Goal: Check status: Check status

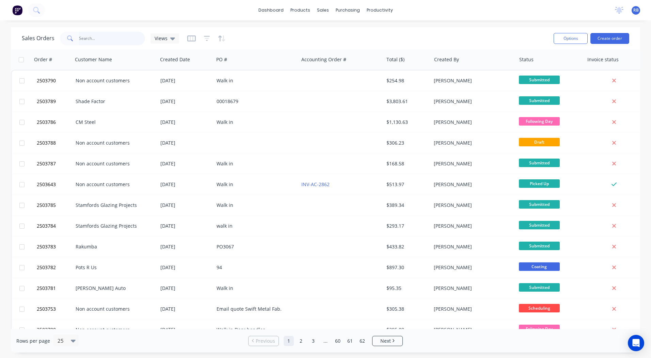
click at [114, 43] on input "text" at bounding box center [112, 39] width 66 height 14
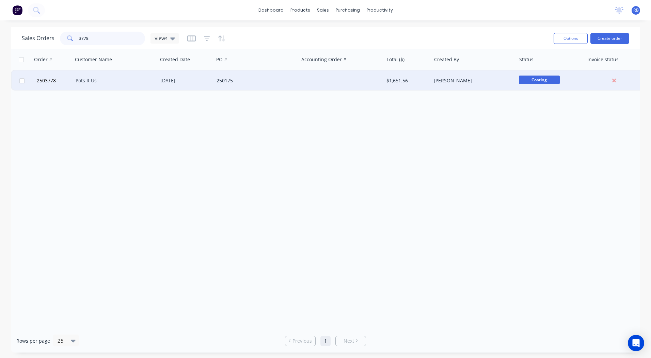
type input "3778"
click at [95, 76] on div "Pots R Us" at bounding box center [115, 80] width 85 height 20
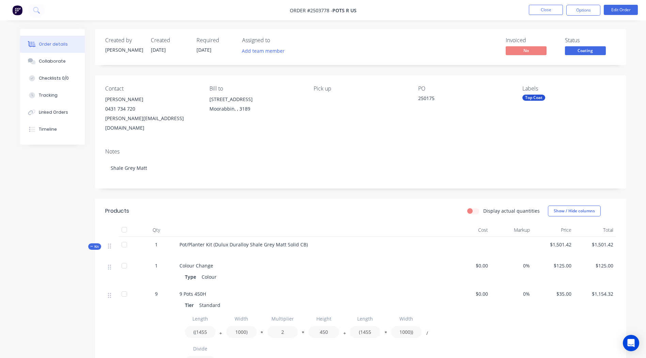
click at [584, 52] on span "Coating" at bounding box center [585, 50] width 41 height 9
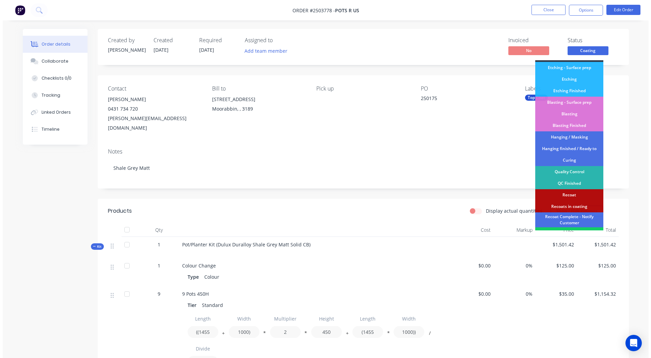
scroll to position [146, 0]
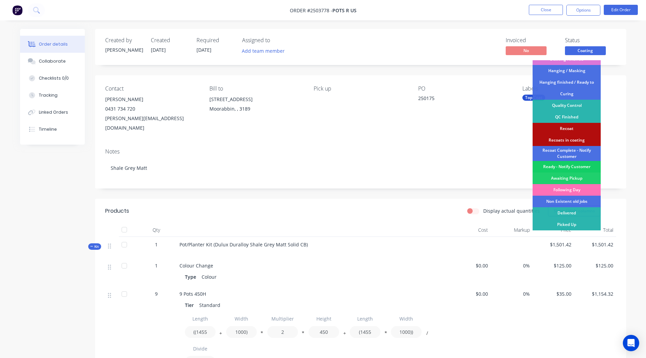
click at [575, 166] on div "Ready - Notify Customer" at bounding box center [567, 167] width 68 height 12
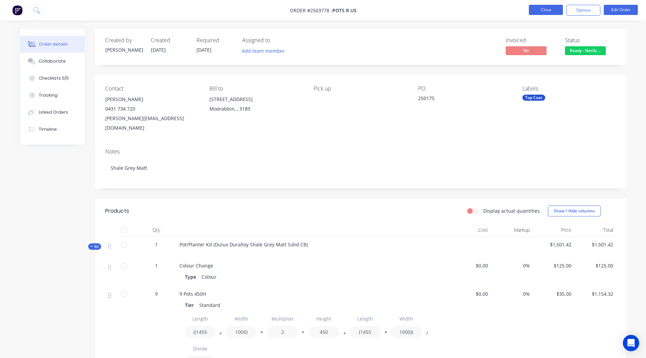
click at [535, 6] on button "Close" at bounding box center [546, 10] width 34 height 10
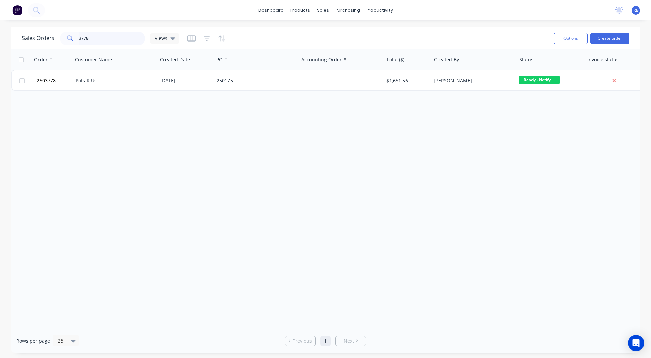
drag, startPoint x: 123, startPoint y: 38, endPoint x: 0, endPoint y: 47, distance: 122.9
click at [0, 46] on html "dashboard products sales purchasing productivity dashboard products Product Cat…" at bounding box center [325, 179] width 651 height 358
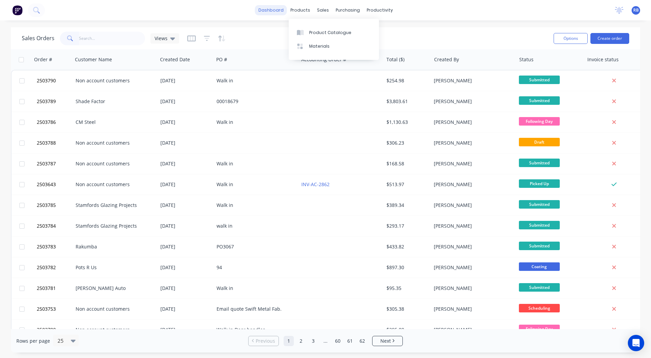
click at [259, 10] on link "dashboard" at bounding box center [271, 10] width 32 height 10
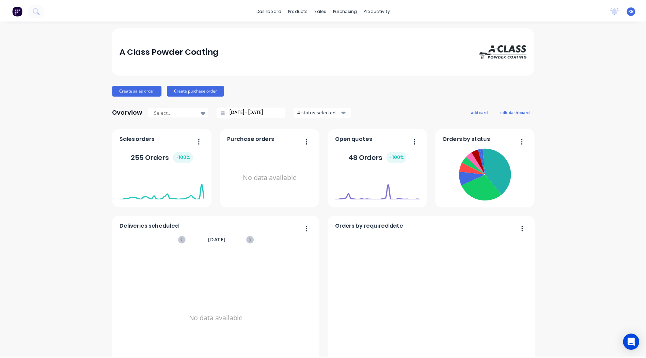
scroll to position [294, 0]
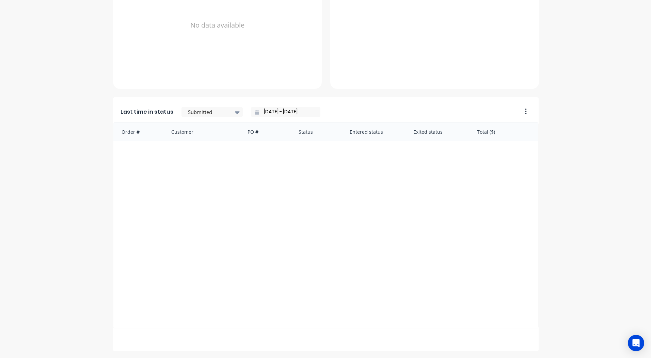
click at [292, 114] on input "[DATE] - [DATE]" at bounding box center [288, 112] width 59 height 10
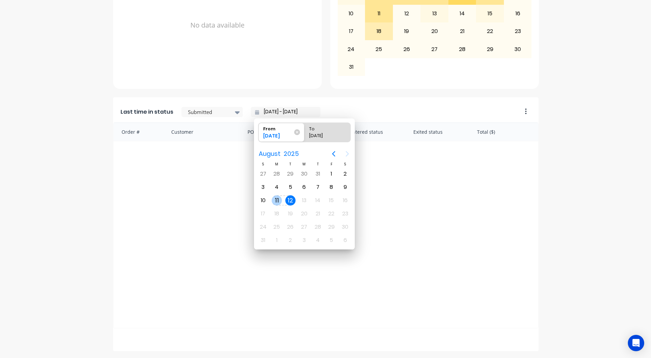
click at [273, 201] on div "11" at bounding box center [277, 200] width 10 height 10
type input "[DATE] - [DATE]"
radio input "false"
radio input "true"
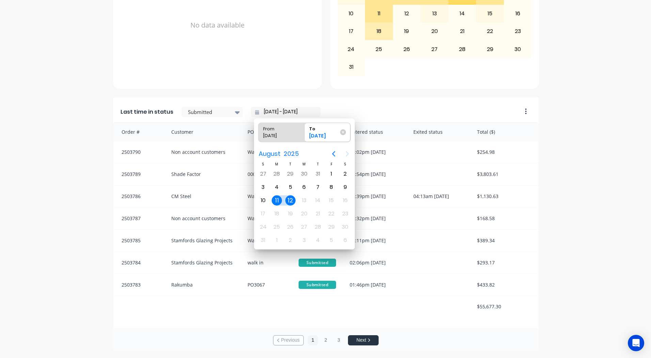
click at [273, 201] on div "11" at bounding box center [277, 200] width 10 height 10
type input "[DATE] - [DATE]"
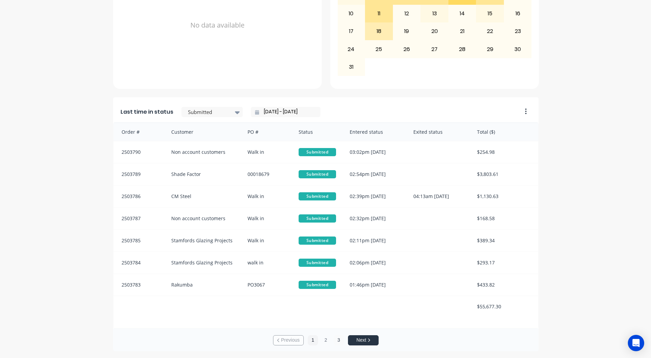
click at [335, 343] on button "3" at bounding box center [339, 340] width 10 height 10
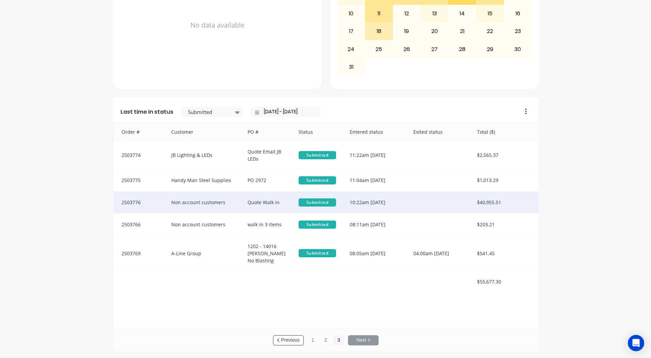
click at [378, 198] on div "10:22am [DATE]" at bounding box center [375, 203] width 64 height 22
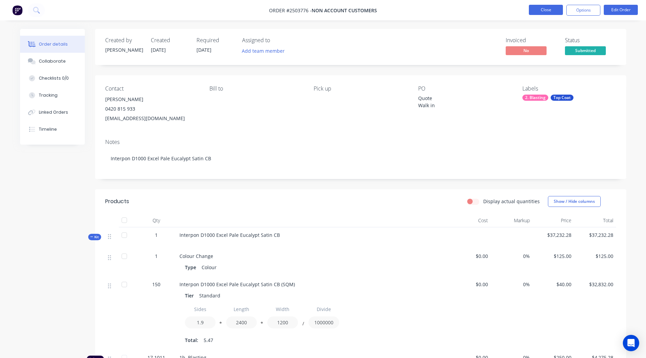
click at [539, 7] on button "Close" at bounding box center [546, 10] width 34 height 10
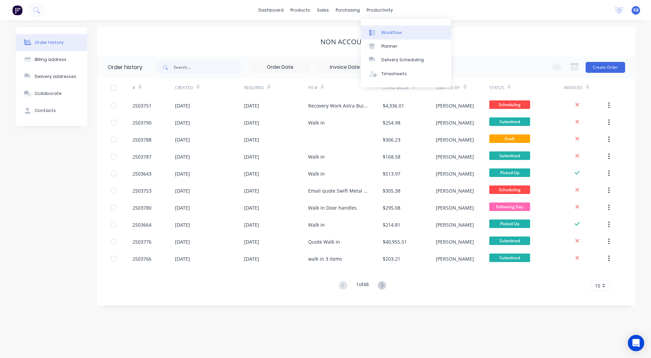
click at [395, 36] on link "Workflow" at bounding box center [406, 33] width 90 height 14
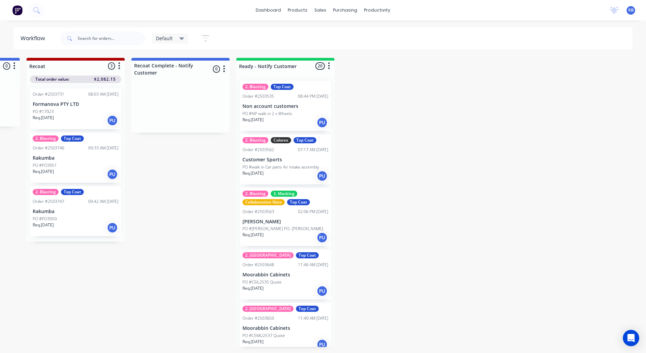
click at [330, 35] on link "Sales Orders" at bounding box center [356, 33] width 90 height 14
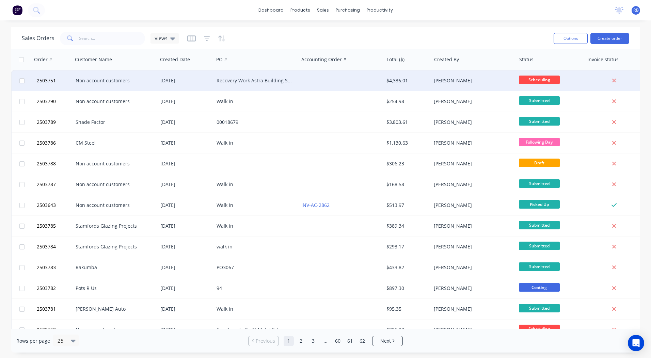
click at [229, 77] on div "Recovery Work Astra Building Stripping Transport" at bounding box center [255, 80] width 76 height 7
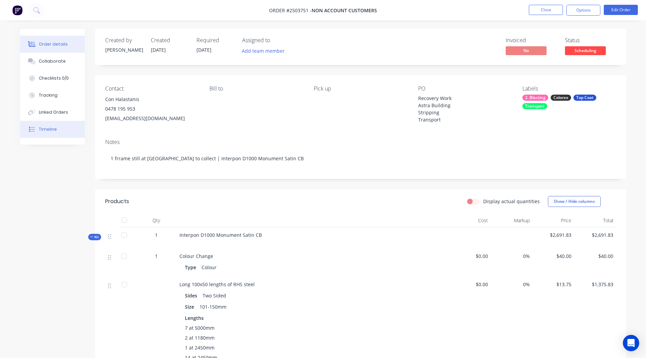
click at [52, 128] on div "Timeline" at bounding box center [48, 129] width 18 height 6
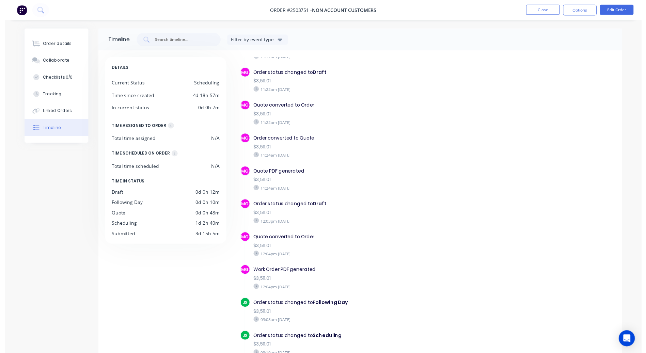
scroll to position [109, 0]
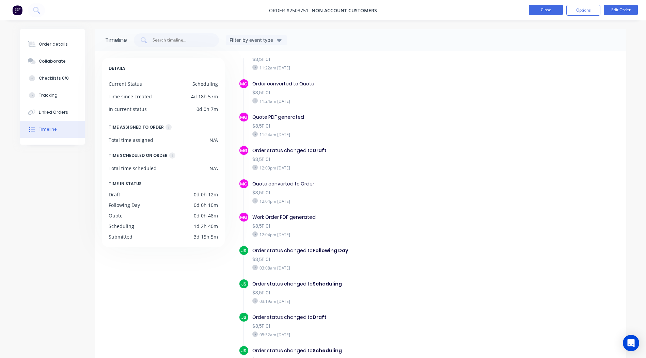
click at [540, 9] on button "Close" at bounding box center [546, 10] width 34 height 10
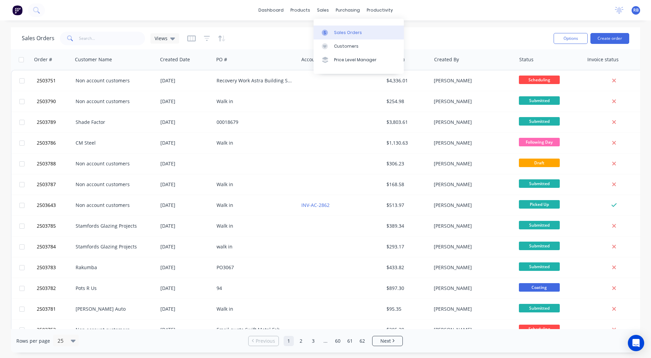
click at [333, 34] on link "Sales Orders" at bounding box center [359, 33] width 90 height 14
click at [276, 10] on link "dashboard" at bounding box center [271, 10] width 32 height 10
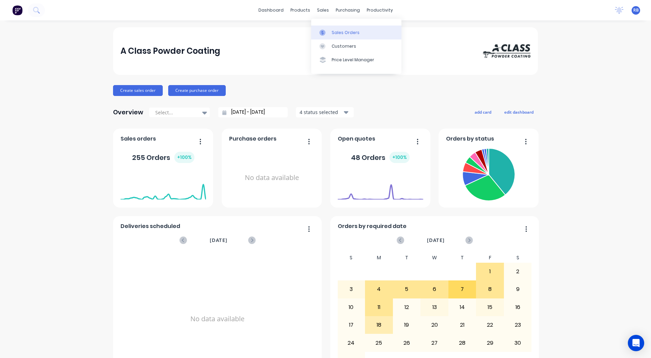
click at [332, 30] on div "Sales Orders" at bounding box center [346, 33] width 28 height 6
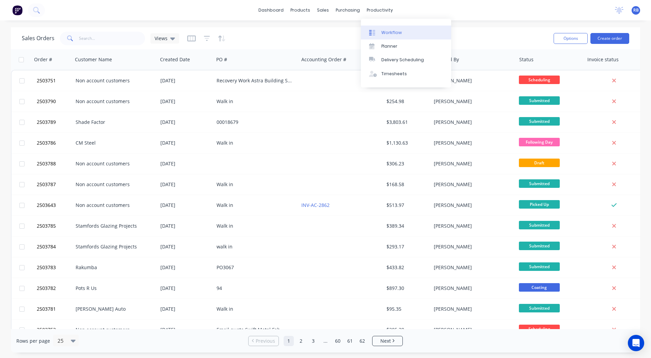
click at [380, 30] on link "Workflow" at bounding box center [406, 33] width 90 height 14
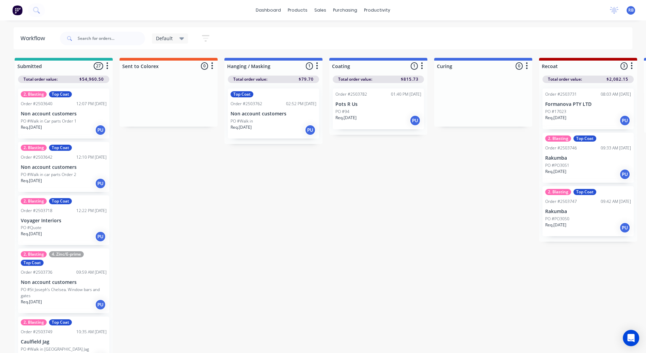
click at [207, 39] on icon "button" at bounding box center [205, 38] width 5 height 1
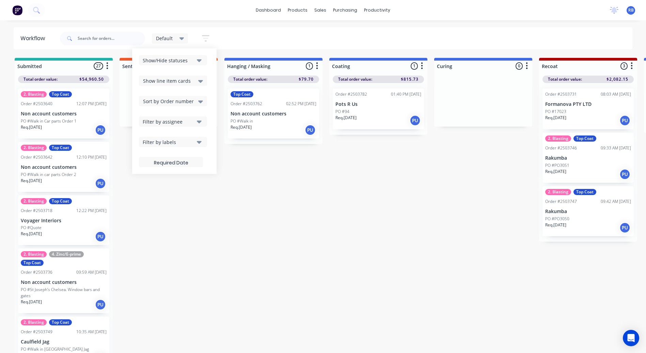
click at [207, 39] on icon "button" at bounding box center [205, 38] width 5 height 1
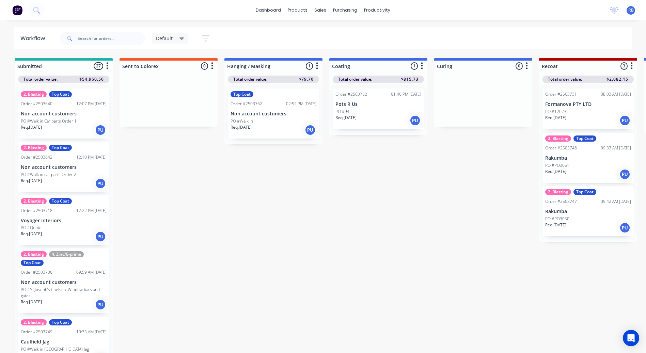
click at [182, 37] on icon at bounding box center [181, 38] width 5 height 3
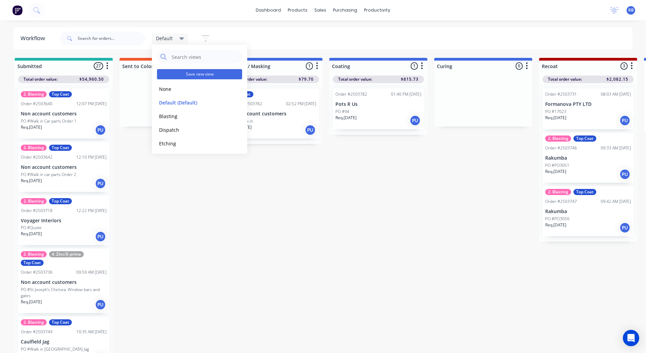
click at [199, 72] on button "Save new view" at bounding box center [199, 74] width 85 height 10
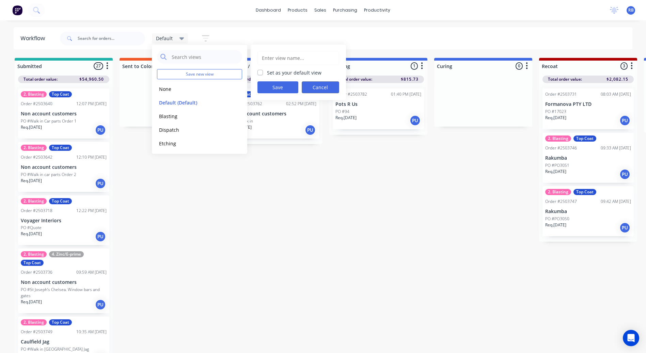
click at [332, 83] on button "Cancel" at bounding box center [320, 87] width 37 height 12
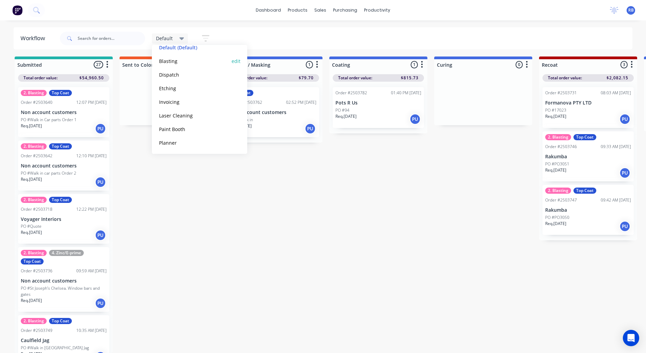
scroll to position [69, 0]
click at [181, 144] on button "Production View" at bounding box center [193, 142] width 73 height 8
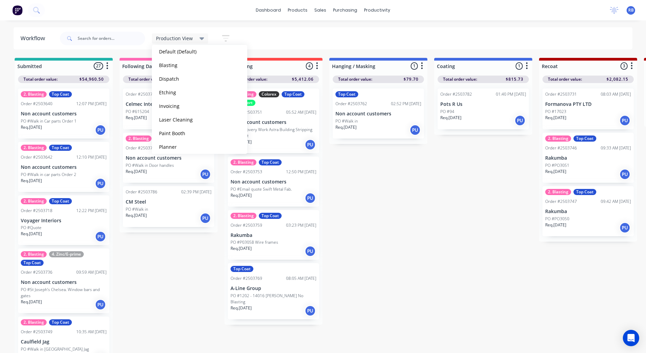
scroll to position [35, 0]
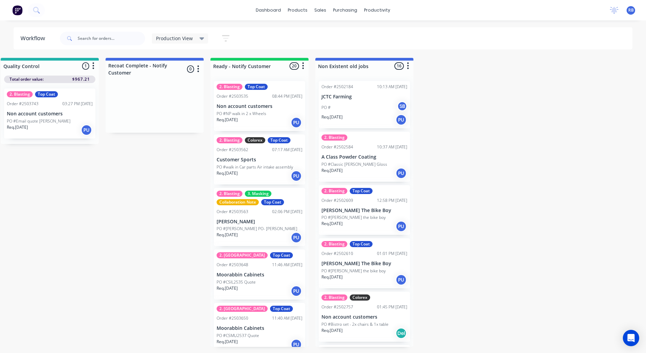
scroll to position [0, 739]
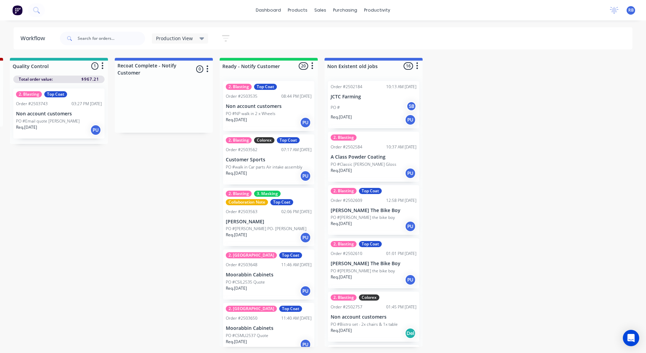
click at [415, 61] on div at bounding box center [374, 66] width 98 height 11
click at [194, 37] on div "Production View" at bounding box center [180, 38] width 48 height 6
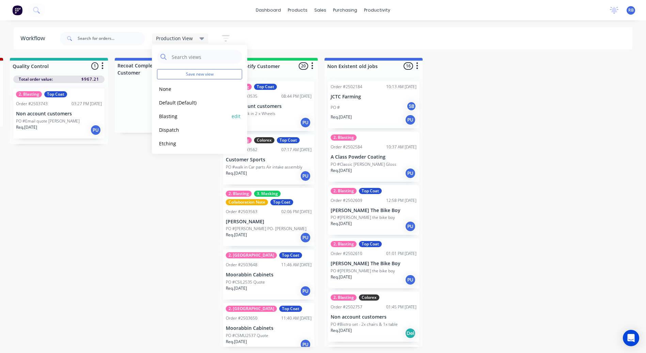
scroll to position [69, 0]
click at [232, 143] on button "edit" at bounding box center [236, 142] width 9 height 7
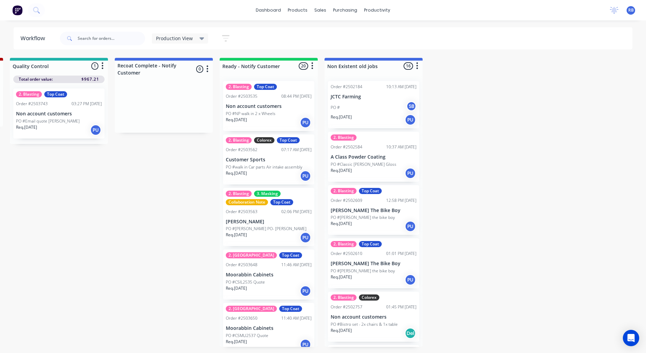
click at [416, 64] on icon "button" at bounding box center [417, 66] width 2 height 9
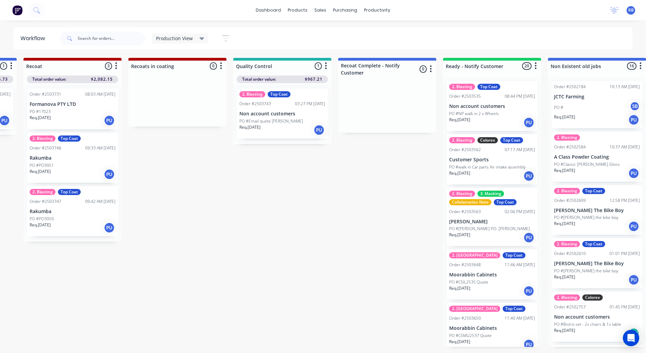
scroll to position [0, 523]
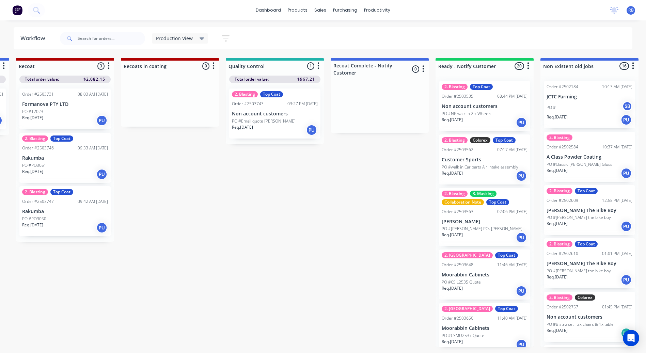
click at [282, 115] on p "Non account customers" at bounding box center [275, 114] width 86 height 6
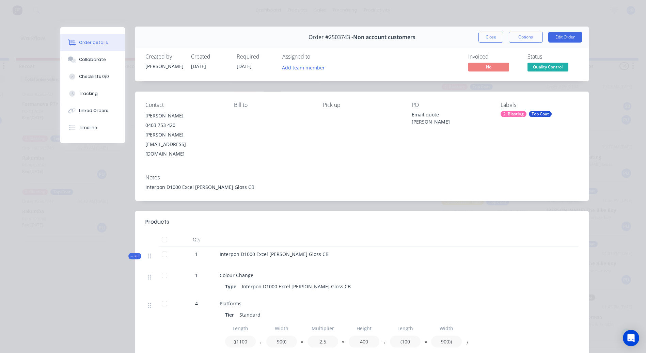
scroll to position [0, 0]
click at [102, 58] on button "Collaborate" at bounding box center [92, 59] width 65 height 17
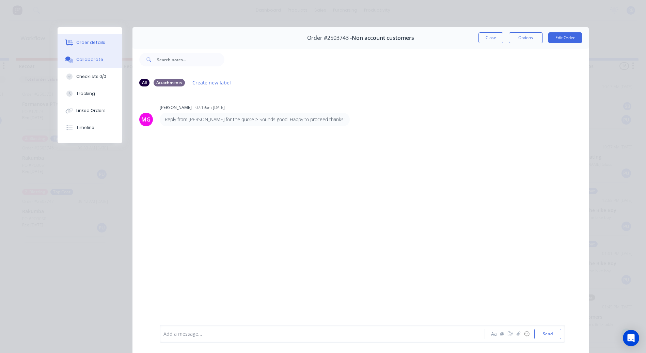
click at [96, 35] on button "Order details" at bounding box center [90, 42] width 65 height 17
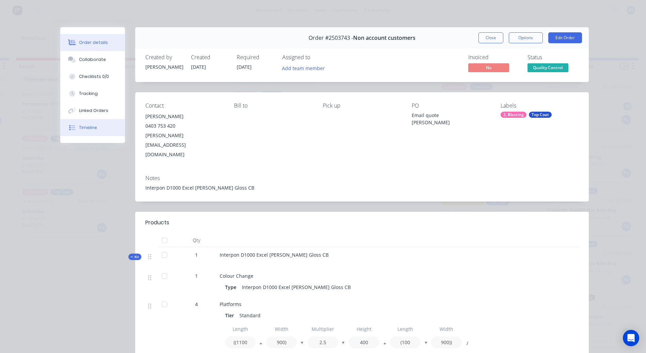
click at [79, 125] on div "Timeline" at bounding box center [88, 128] width 18 height 6
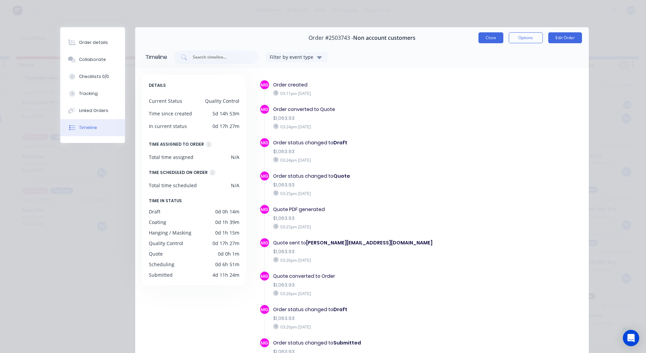
click at [481, 36] on button "Close" at bounding box center [491, 37] width 25 height 11
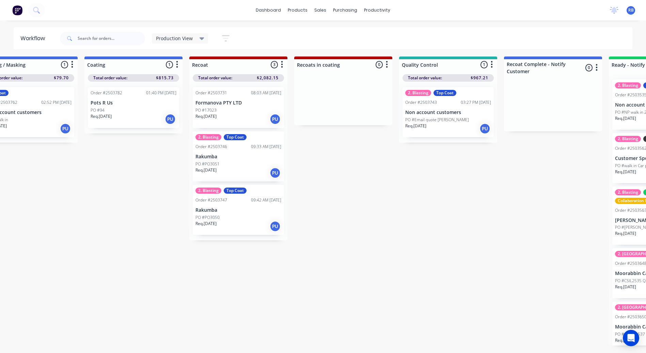
scroll to position [6, 0]
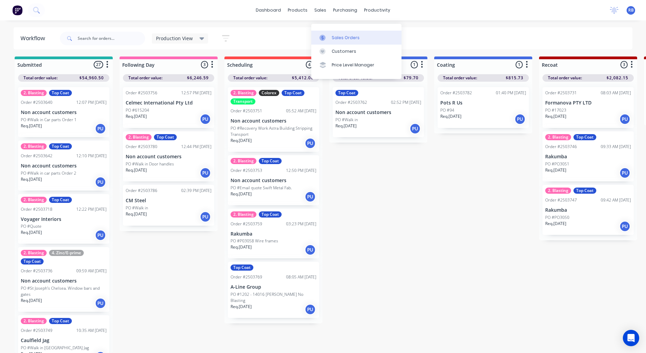
click at [328, 35] on div at bounding box center [324, 38] width 10 height 6
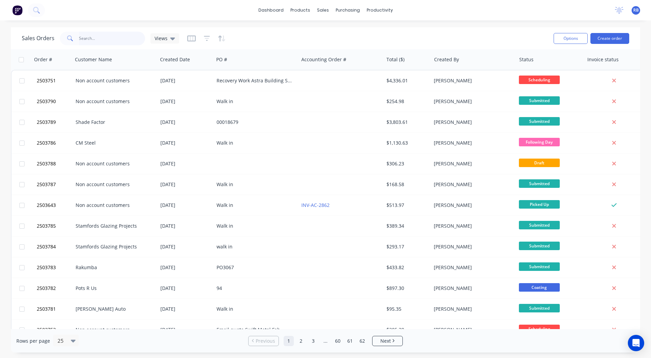
click at [83, 40] on input "text" at bounding box center [112, 39] width 66 height 14
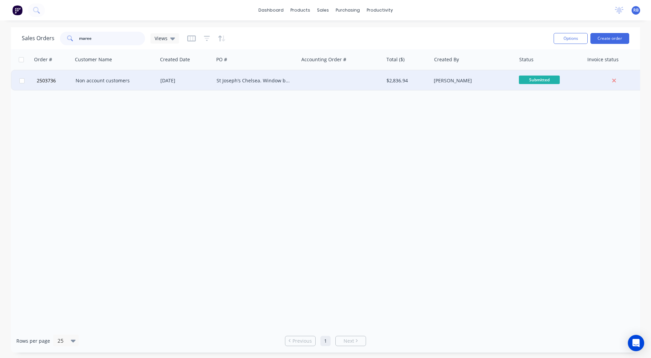
type input "maree"
click at [119, 79] on div "Non account customers" at bounding box center [114, 80] width 76 height 7
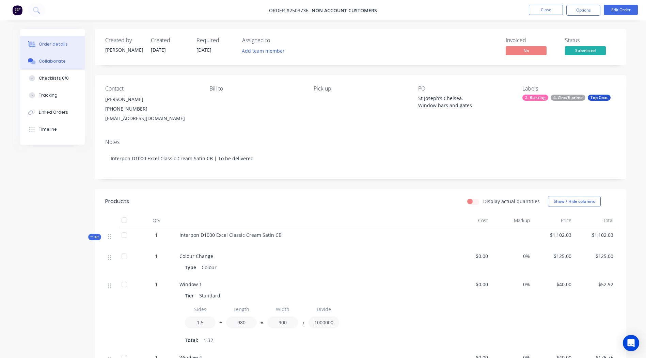
click at [35, 58] on button "Collaborate" at bounding box center [52, 61] width 65 height 17
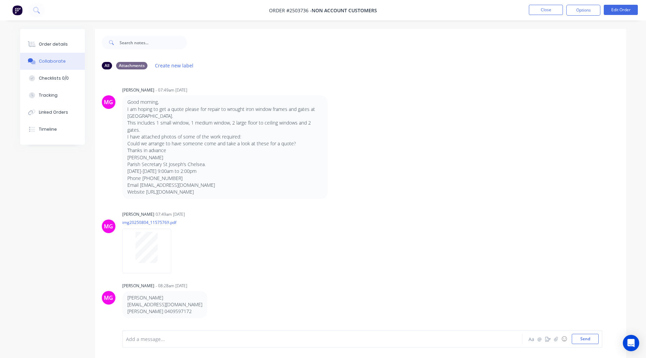
click at [427, 85] on div "MG [PERSON_NAME] - 07:49am [DATE] Good morning, I am hoping to get a quote plea…" at bounding box center [360, 142] width 531 height 114
click at [539, 12] on button "Close" at bounding box center [546, 10] width 34 height 10
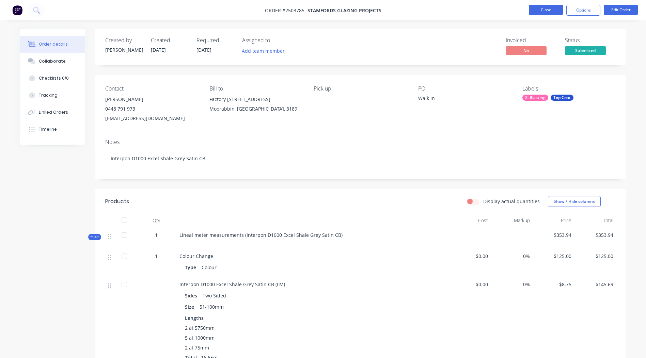
click at [548, 13] on button "Close" at bounding box center [546, 10] width 34 height 10
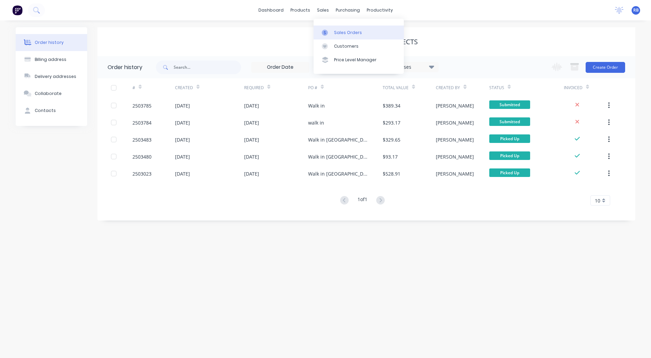
click at [325, 29] on link "Sales Orders" at bounding box center [359, 33] width 90 height 14
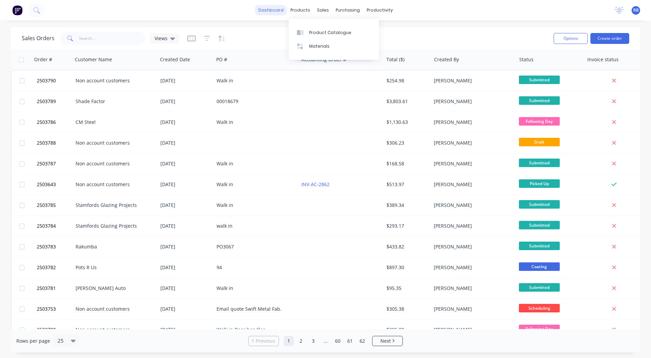
click at [264, 12] on link "dashboard" at bounding box center [271, 10] width 32 height 10
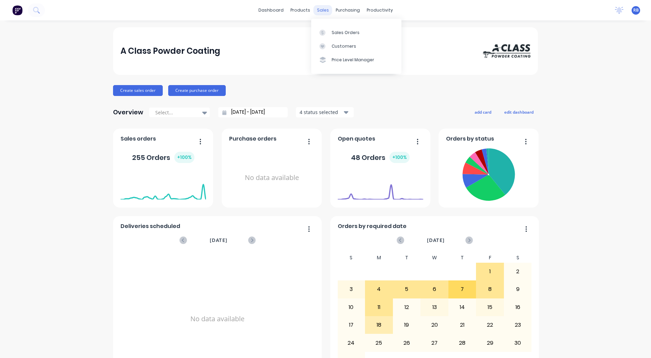
click at [320, 9] on div "sales" at bounding box center [323, 10] width 19 height 10
click at [339, 34] on div "Sales Orders" at bounding box center [346, 33] width 28 height 6
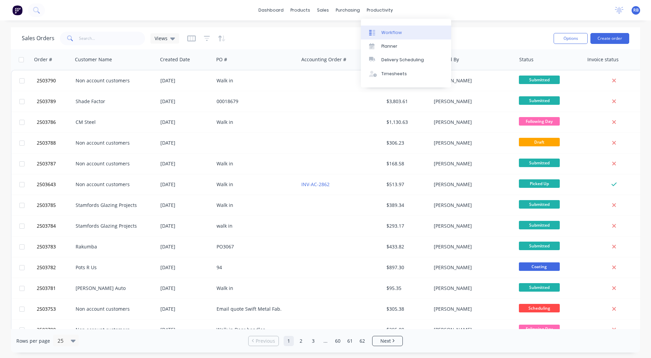
click at [373, 31] on icon at bounding box center [372, 33] width 6 height 6
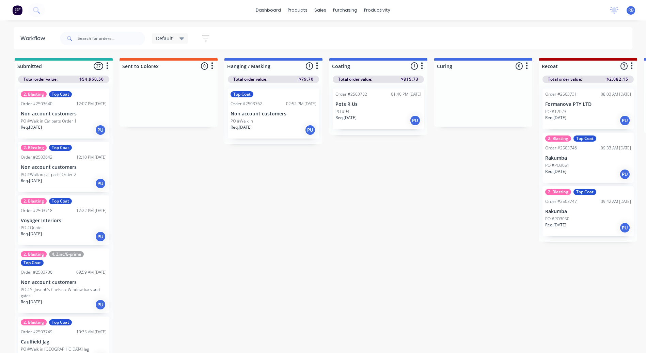
click at [179, 35] on icon at bounding box center [181, 38] width 5 height 7
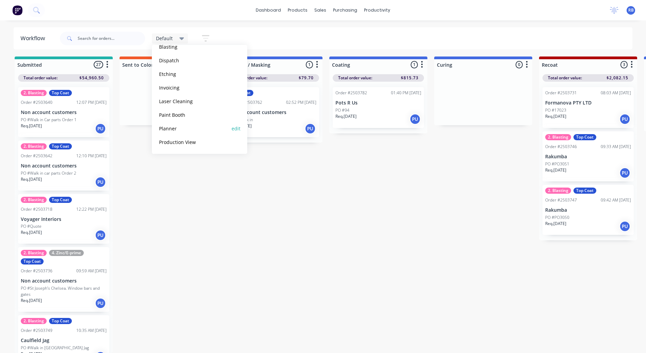
scroll to position [6, 0]
click at [188, 143] on button "Production View" at bounding box center [193, 142] width 73 height 8
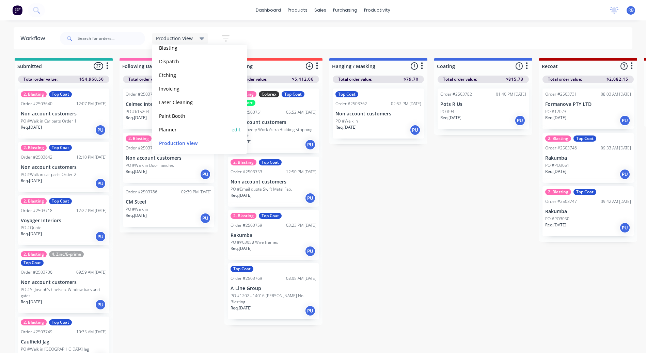
scroll to position [69, 0]
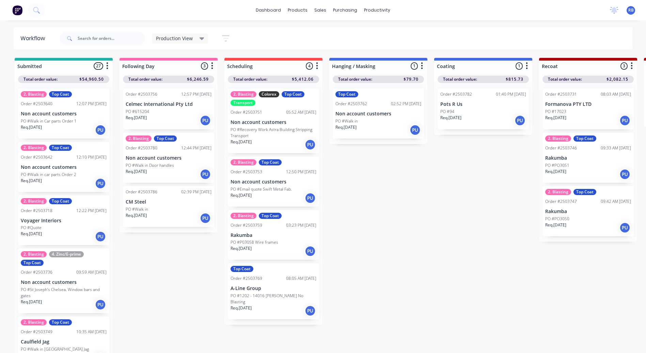
click at [273, 135] on p "PO #Recovery Work Astra Building Stripping Transport" at bounding box center [274, 133] width 86 height 12
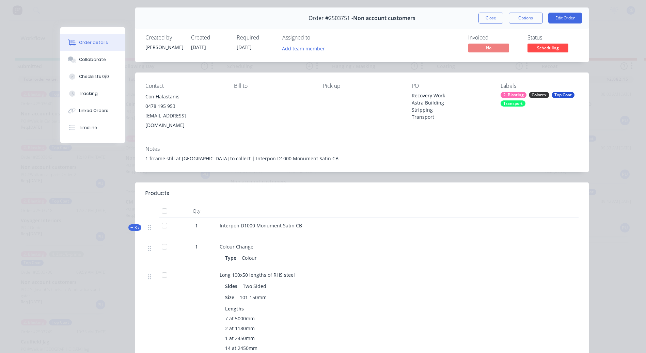
scroll to position [0, 0]
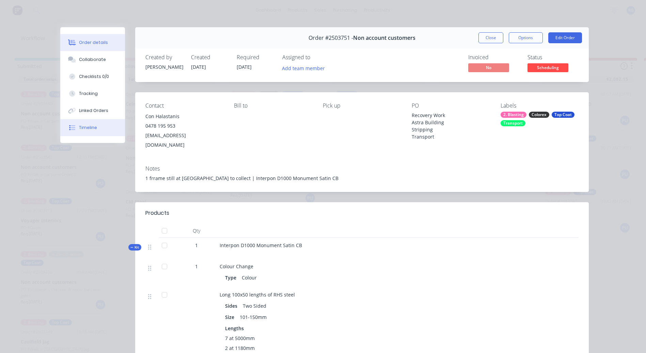
click at [90, 125] on div "Timeline" at bounding box center [88, 128] width 18 height 6
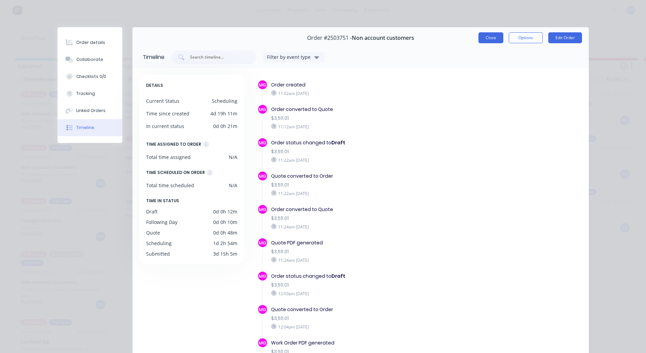
click at [492, 34] on button "Close" at bounding box center [491, 37] width 25 height 11
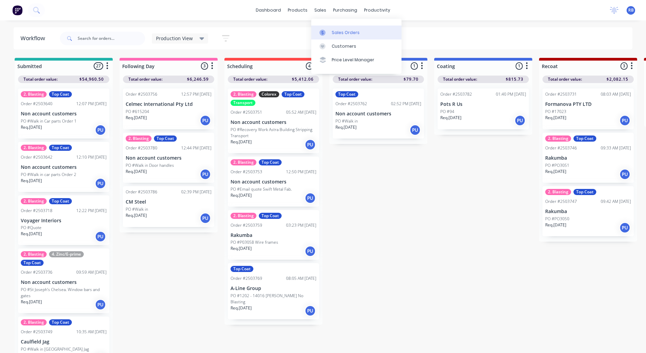
click at [346, 29] on link "Sales Orders" at bounding box center [356, 33] width 90 height 14
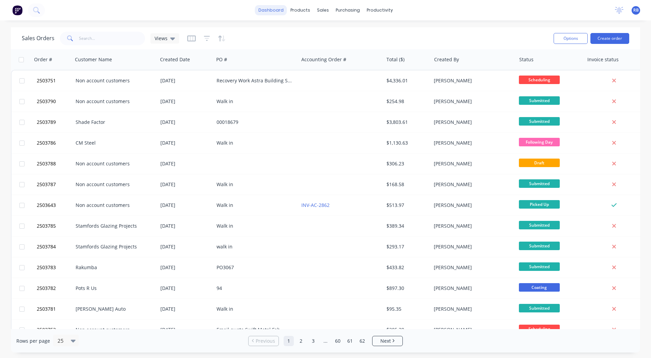
click at [274, 11] on link "dashboard" at bounding box center [271, 10] width 32 height 10
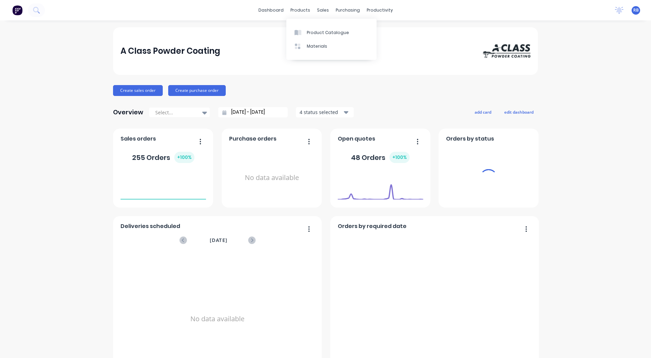
click at [407, 78] on div "A Class Powder Coating Create sales order Create purchase order Overview Select…" at bounding box center [325, 336] width 425 height 618
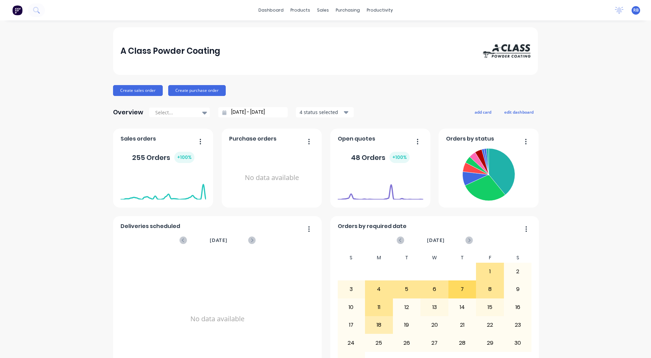
click at [376, 76] on div "A Class Powder Coating Create sales order Create purchase order Overview Select…" at bounding box center [325, 336] width 425 height 618
click at [609, 113] on div "A Class Powder Coating Create sales order Create purchase order Overview Select…" at bounding box center [325, 336] width 651 height 618
click at [327, 31] on div at bounding box center [324, 33] width 10 height 6
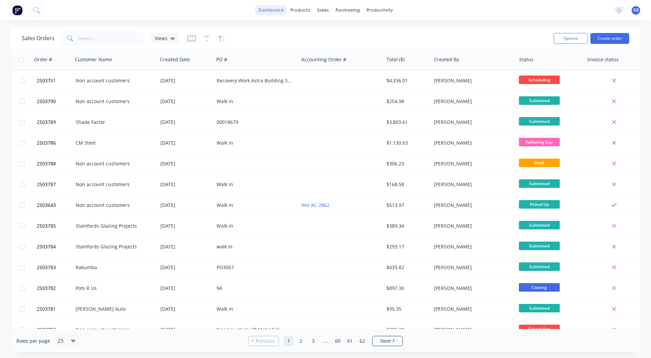
click at [280, 13] on link "dashboard" at bounding box center [271, 10] width 32 height 10
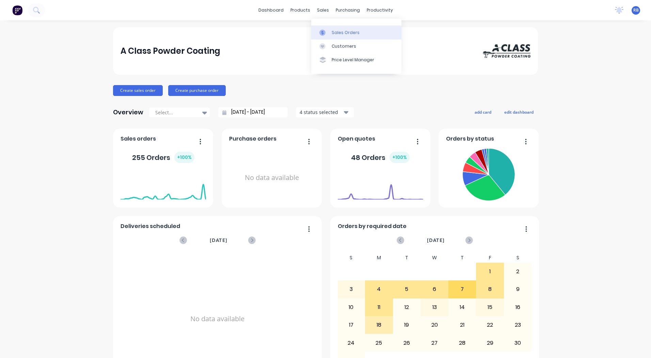
click at [332, 30] on div "Sales Orders" at bounding box center [346, 33] width 28 height 6
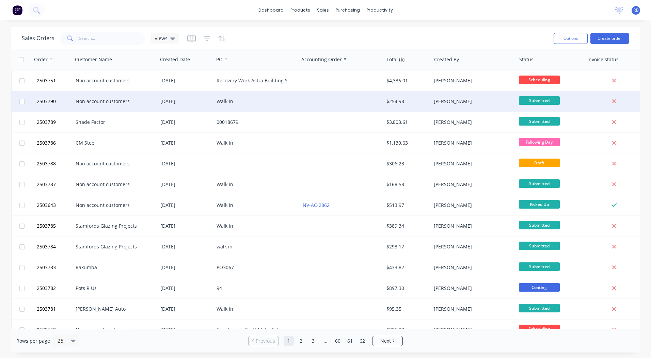
click at [231, 97] on div "Walk in" at bounding box center [256, 101] width 85 height 20
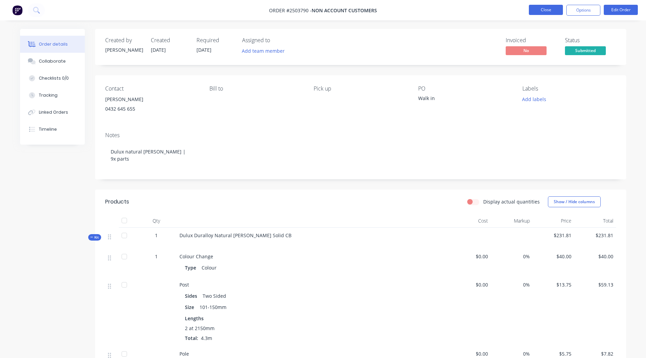
click at [546, 11] on button "Close" at bounding box center [546, 10] width 34 height 10
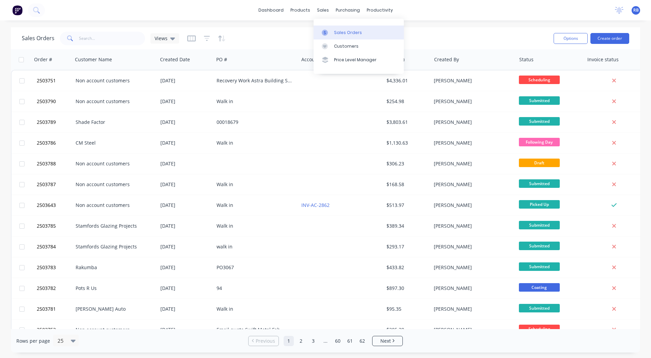
click at [328, 30] on div at bounding box center [327, 33] width 10 height 6
click at [290, 26] on div "dashboard products sales purchasing productivity dashboard products Product Cat…" at bounding box center [325, 179] width 651 height 358
click at [272, 12] on link "dashboard" at bounding box center [271, 10] width 32 height 10
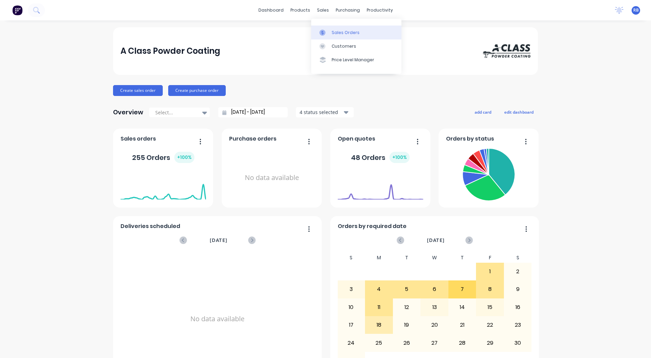
click at [327, 26] on link "Sales Orders" at bounding box center [356, 33] width 90 height 14
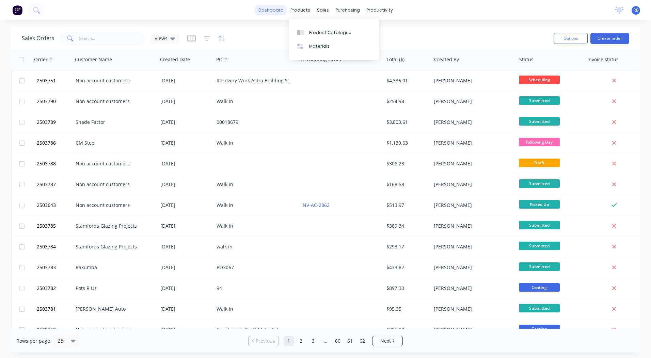
click at [276, 12] on link "dashboard" at bounding box center [271, 10] width 32 height 10
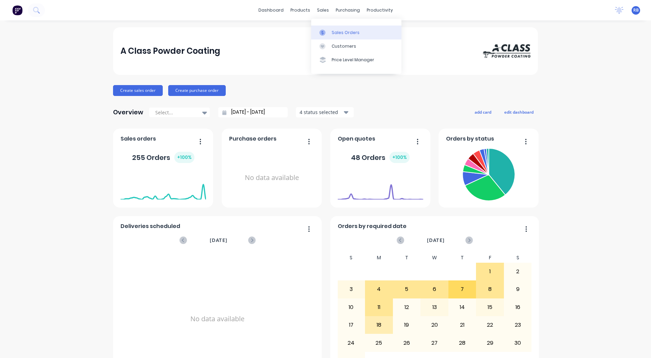
click at [333, 33] on div "Sales Orders" at bounding box center [346, 33] width 28 height 6
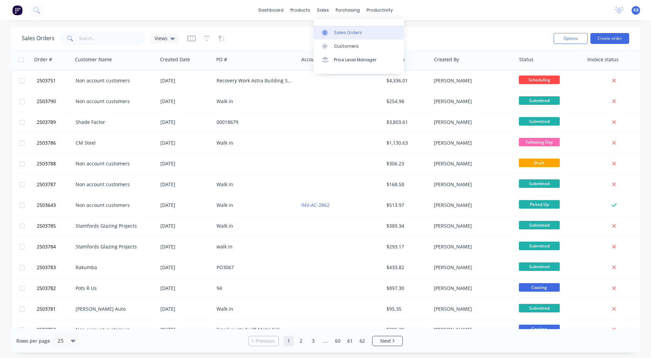
click at [336, 31] on div "Sales Orders" at bounding box center [348, 33] width 28 height 6
click at [270, 9] on link "dashboard" at bounding box center [271, 10] width 32 height 10
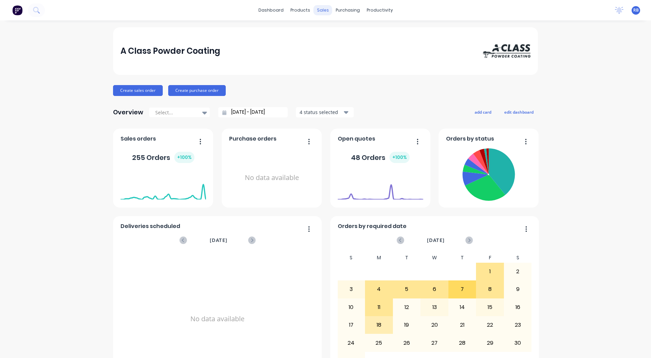
click at [317, 12] on div "sales" at bounding box center [323, 10] width 19 height 10
click at [330, 32] on link "Sales Orders" at bounding box center [356, 33] width 90 height 14
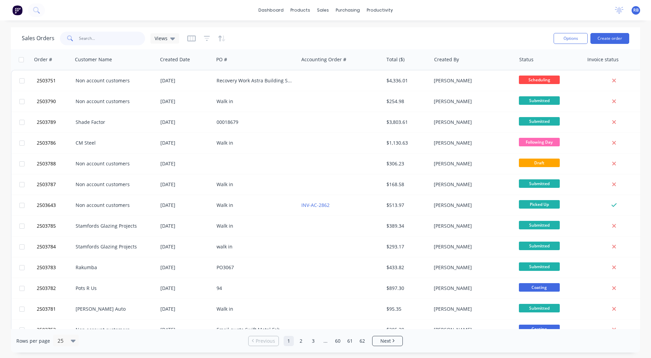
click at [94, 42] on input "text" at bounding box center [112, 39] width 66 height 14
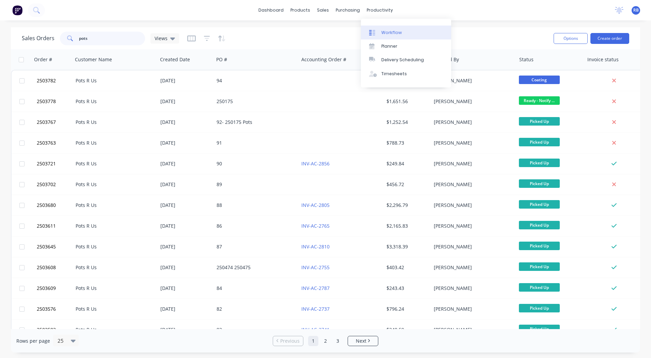
type input "pots"
click at [388, 30] on div "Workflow" at bounding box center [391, 33] width 20 height 6
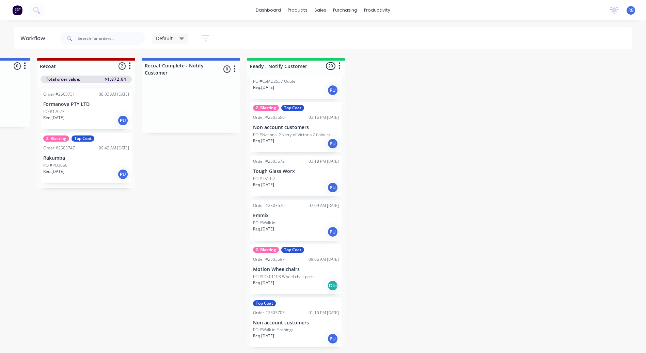
scroll to position [260, 0]
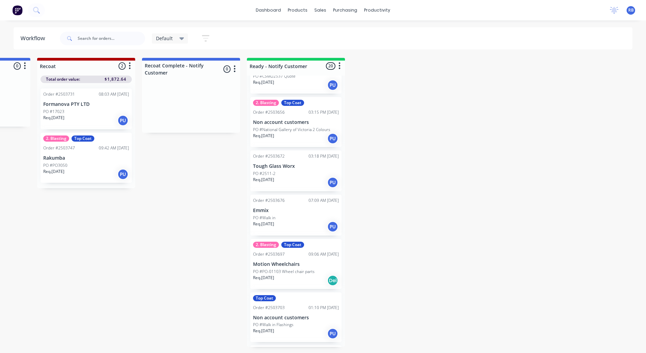
click at [292, 173] on div "PO #2511-2" at bounding box center [296, 174] width 86 height 6
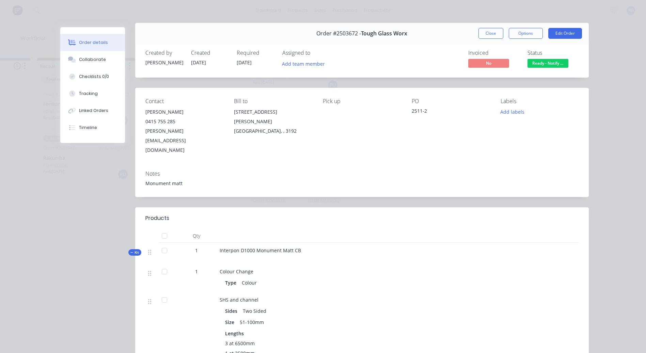
scroll to position [0, 0]
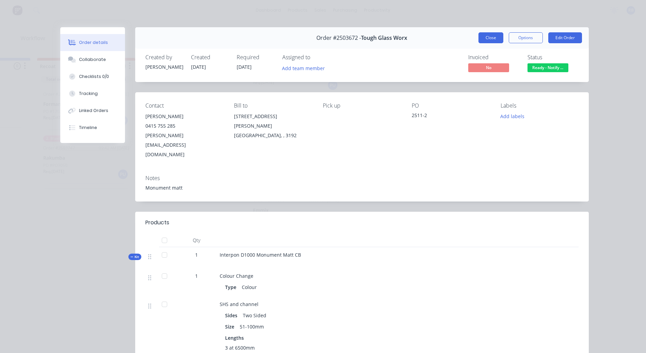
click at [489, 38] on button "Close" at bounding box center [491, 37] width 25 height 11
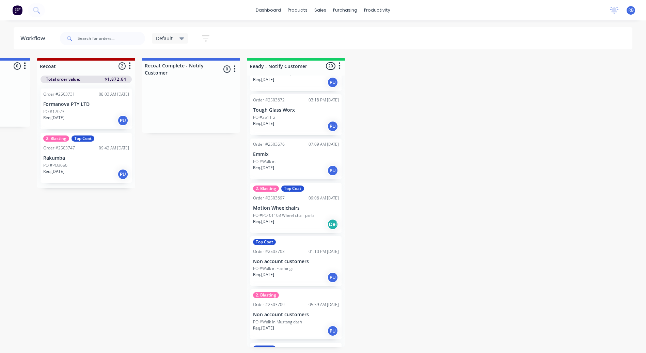
scroll to position [331, 0]
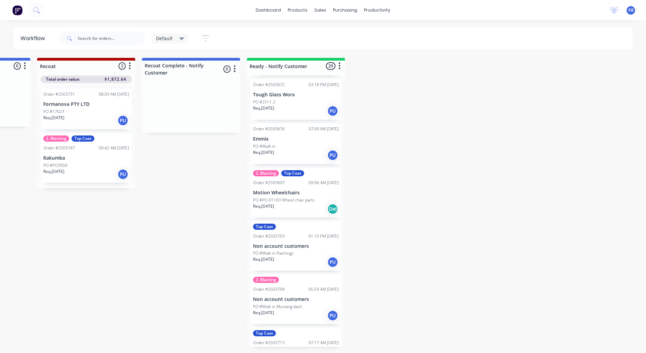
click at [304, 206] on div "Req. 31/07/25 Del" at bounding box center [296, 209] width 86 height 12
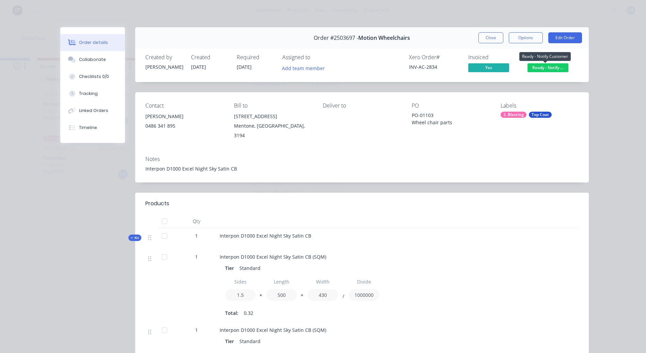
click at [530, 69] on span "Ready - Notify ..." at bounding box center [548, 67] width 41 height 9
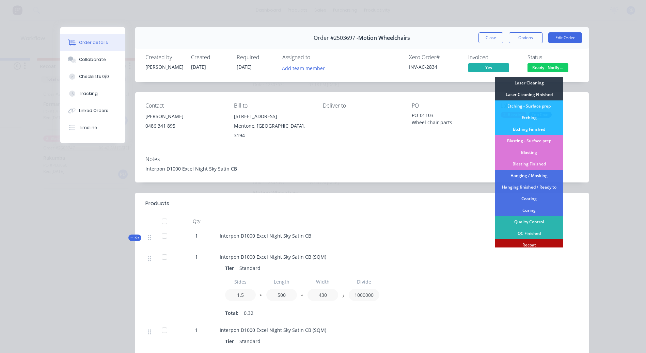
scroll to position [146, 0]
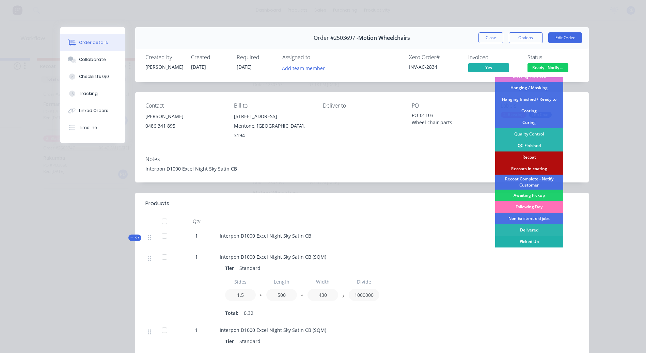
click at [530, 241] on div "Picked Up" at bounding box center [529, 242] width 68 height 12
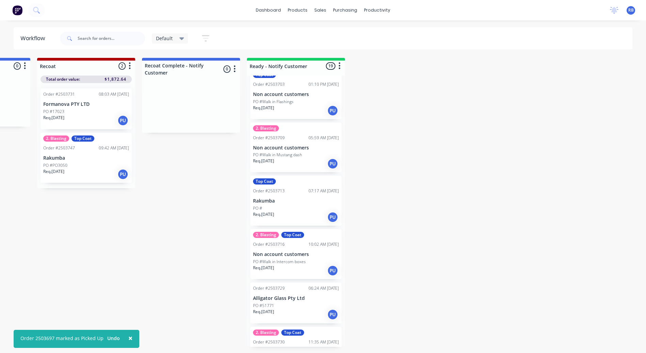
scroll to position [441, 0]
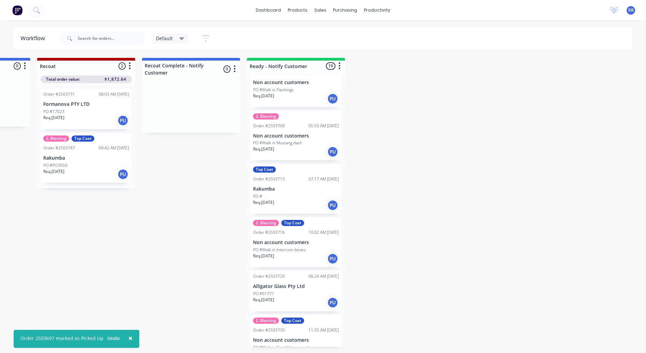
click at [294, 201] on div "Req. 01/08/25 PU" at bounding box center [296, 206] width 86 height 12
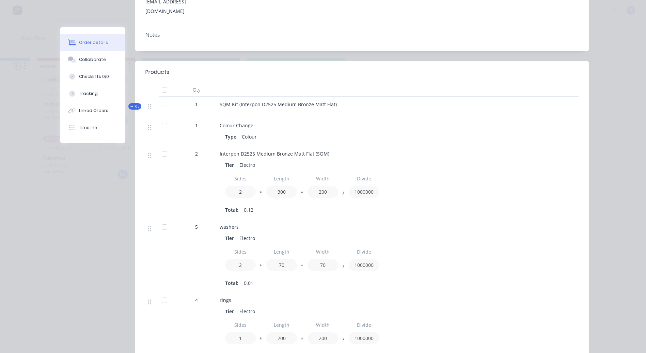
scroll to position [0, 0]
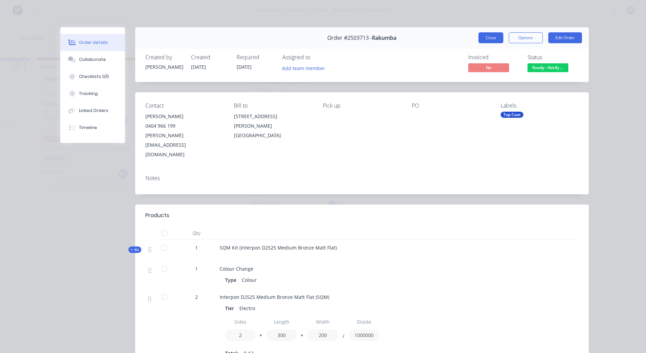
click at [483, 35] on button "Close" at bounding box center [491, 37] width 25 height 11
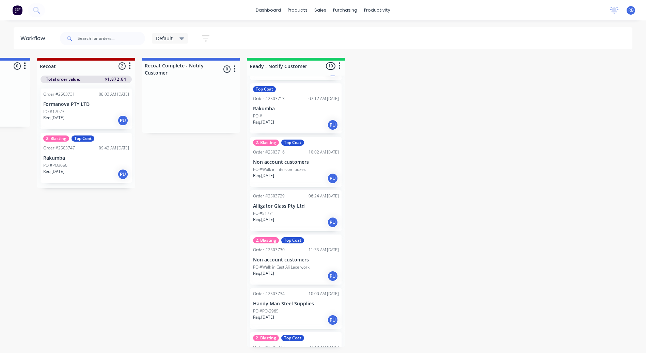
scroll to position [526, 0]
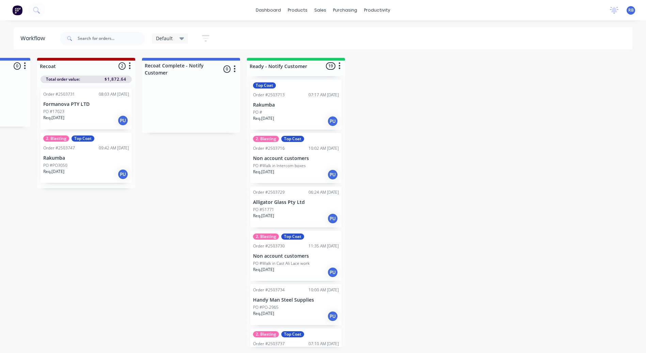
click at [309, 214] on div "Req. 05/08/25 PU" at bounding box center [296, 219] width 86 height 12
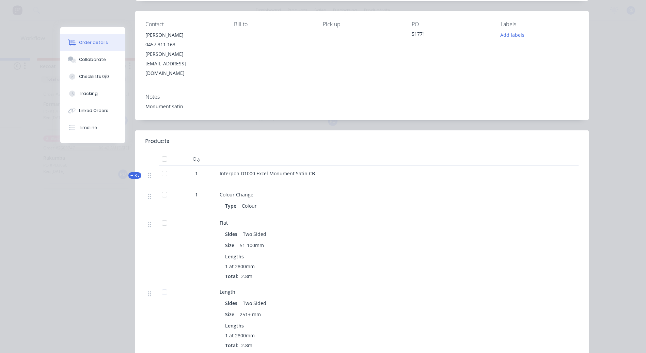
scroll to position [0, 0]
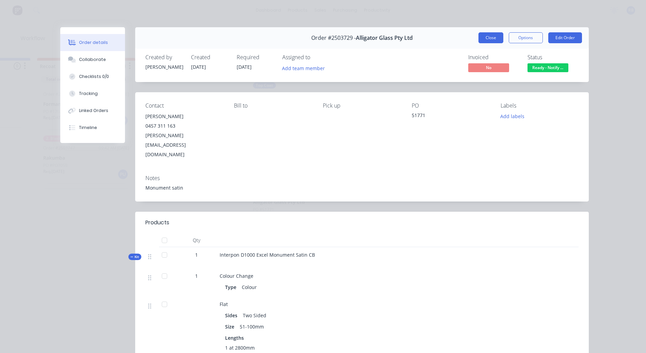
click at [488, 40] on button "Close" at bounding box center [491, 37] width 25 height 11
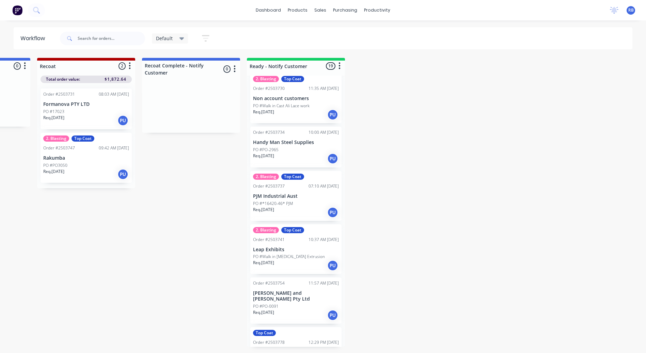
scroll to position [707, 0]
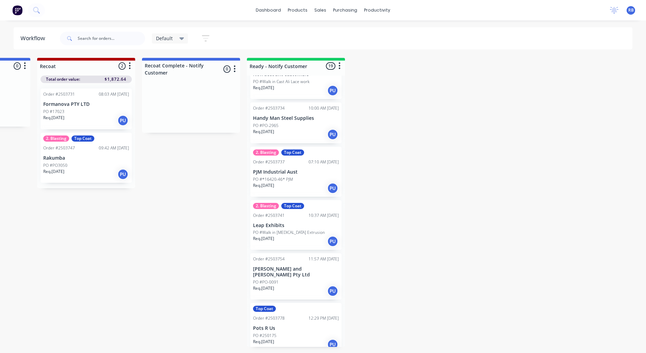
click at [291, 132] on div "Req. 05/08/25 PU" at bounding box center [296, 135] width 86 height 12
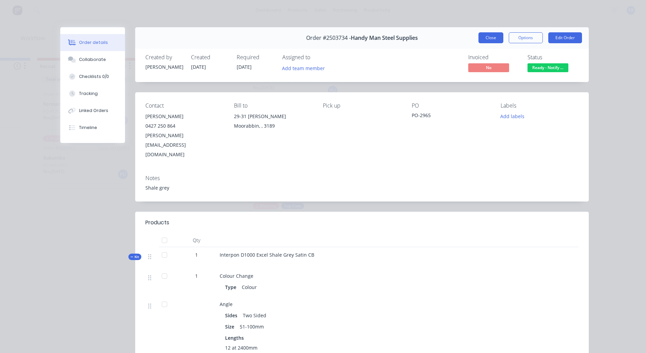
click at [488, 37] on button "Close" at bounding box center [491, 37] width 25 height 11
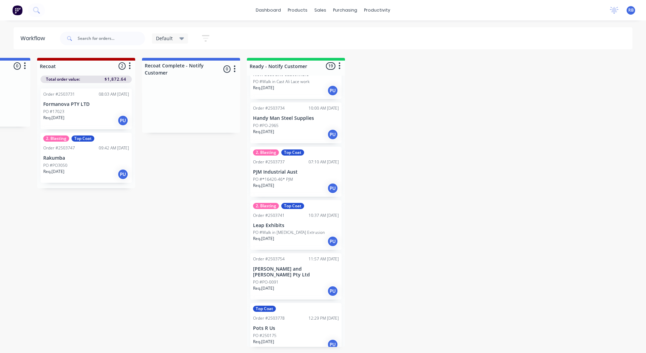
scroll to position [708, 0]
click at [286, 167] on div "2. Blasting Top Coat Order #2503737 07:10 AM 07/08/25 PJM Industrial Aust PO #*…" at bounding box center [295, 171] width 91 height 50
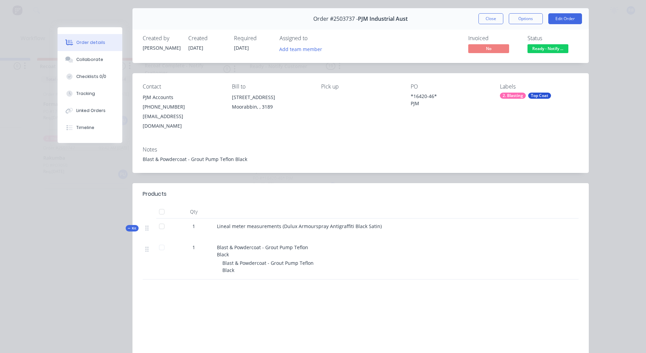
scroll to position [34, 0]
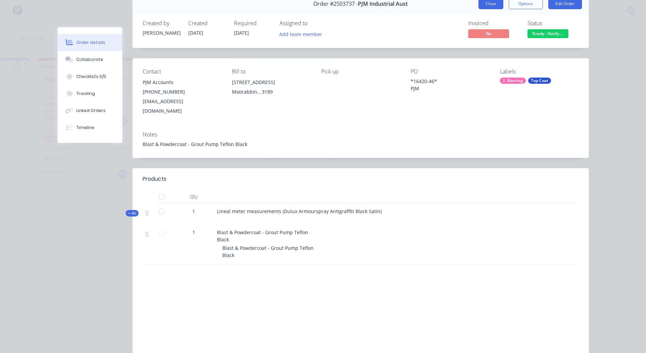
click at [488, 1] on button "Close" at bounding box center [491, 3] width 25 height 11
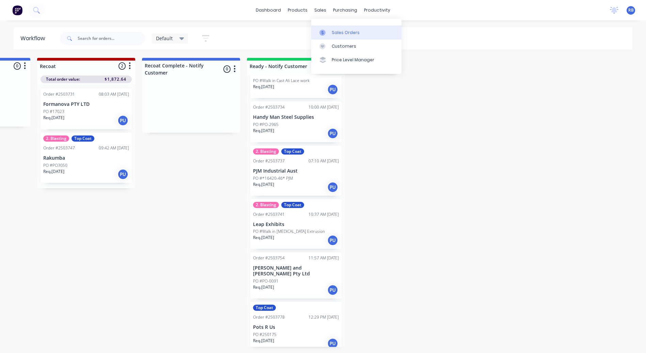
click at [339, 36] on link "Sales Orders" at bounding box center [356, 33] width 90 height 14
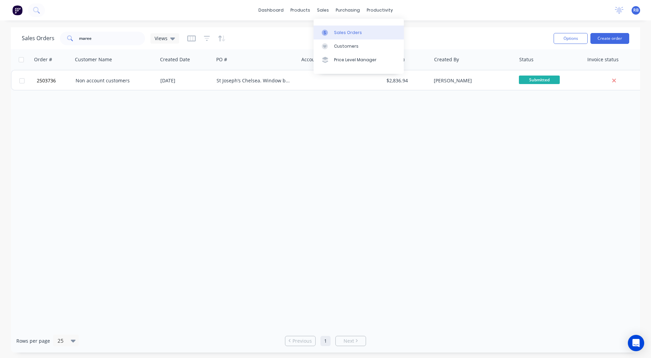
click at [336, 32] on div "Sales Orders" at bounding box center [348, 33] width 28 height 6
click at [352, 15] on div "purchasing" at bounding box center [347, 10] width 31 height 10
click at [38, 45] on div "Sales Orders maree Views" at bounding box center [100, 39] width 157 height 14
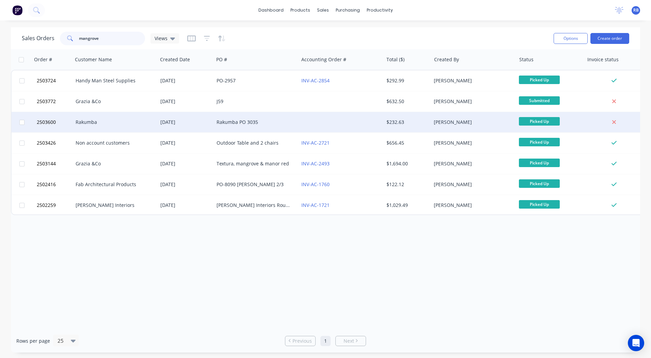
type input "mangrove"
click at [124, 116] on div "Rakumba" at bounding box center [115, 122] width 85 height 20
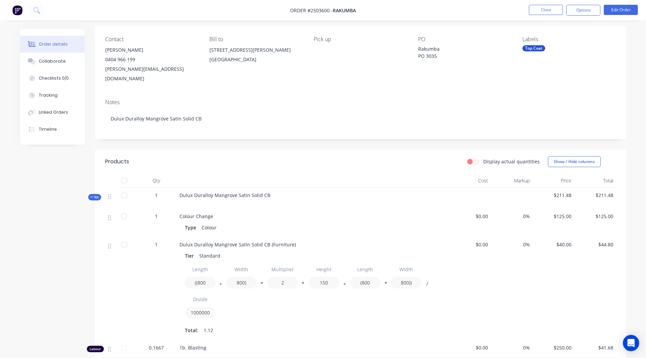
scroll to position [57, 0]
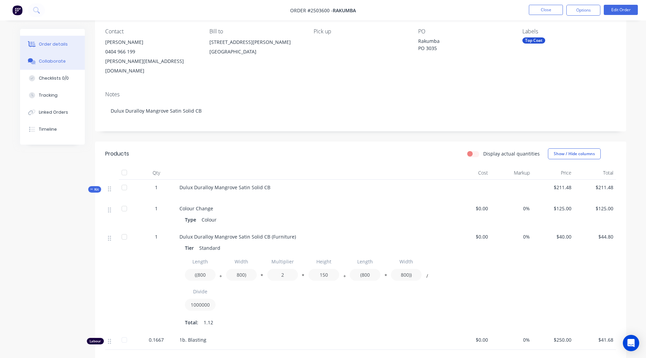
click at [35, 61] on icon at bounding box center [32, 61] width 8 height 6
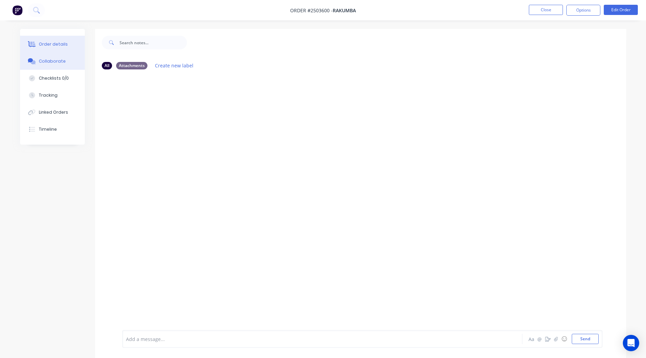
click at [55, 44] on div "Order details" at bounding box center [53, 44] width 29 height 6
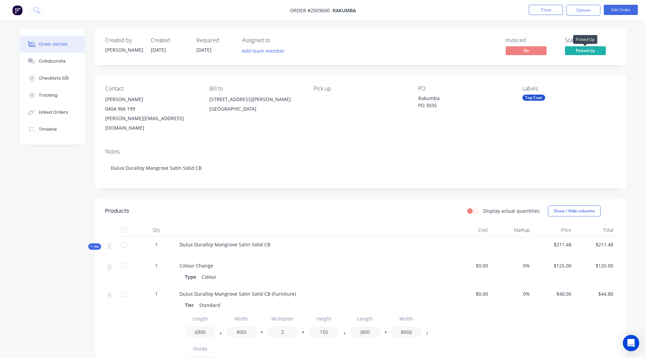
click at [579, 53] on span "Picked Up" at bounding box center [585, 50] width 41 height 9
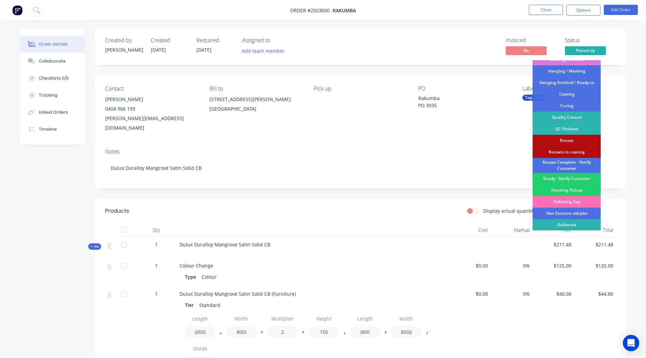
scroll to position [146, 0]
click at [564, 153] on div "Recoats in coating" at bounding box center [567, 152] width 68 height 12
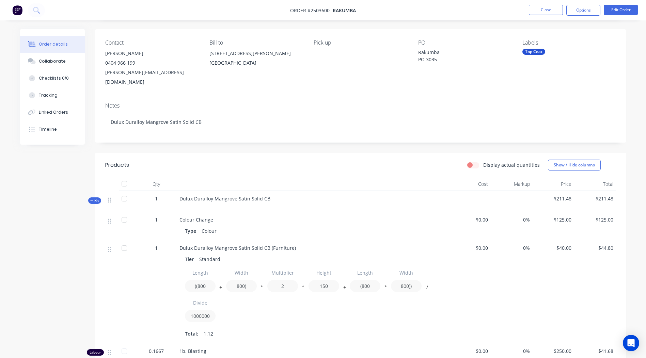
scroll to position [38, 0]
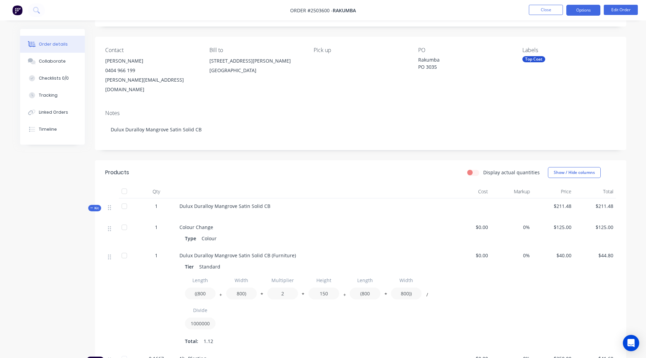
click at [572, 11] on button "Options" at bounding box center [583, 10] width 34 height 11
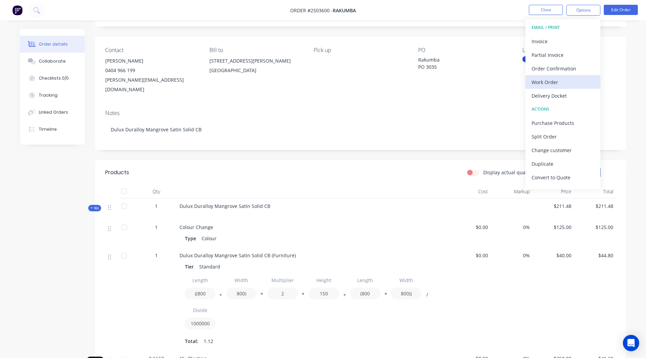
click at [551, 83] on div "Work Order" at bounding box center [563, 82] width 63 height 10
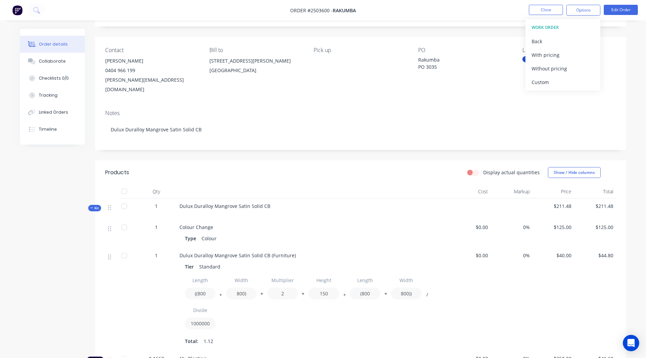
click at [637, 76] on div "Order details Collaborate Checklists 0/0 Tracking Linked Orders Timeline Order …" at bounding box center [323, 226] width 646 height 529
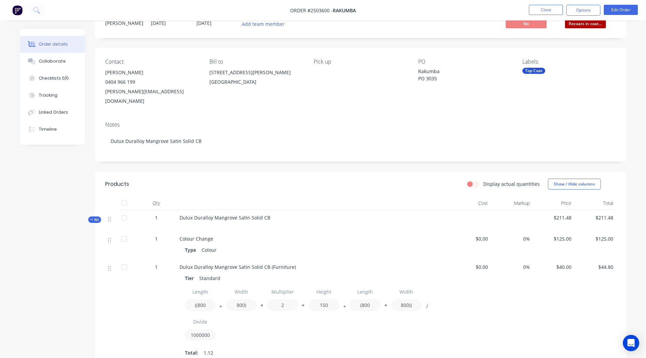
scroll to position [0, 0]
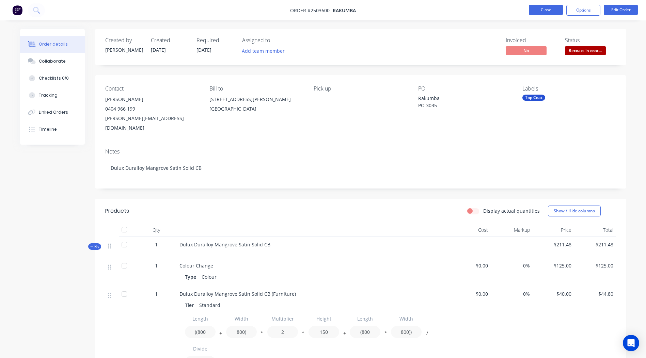
click at [540, 9] on button "Close" at bounding box center [546, 10] width 34 height 10
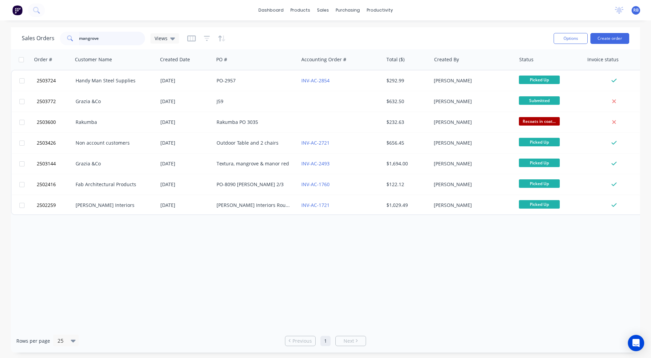
drag, startPoint x: 118, startPoint y: 35, endPoint x: 2, endPoint y: 43, distance: 116.4
click at [10, 43] on div "Sales Orders mangrove Views Options Create order Order # Customer Name Created …" at bounding box center [325, 190] width 651 height 326
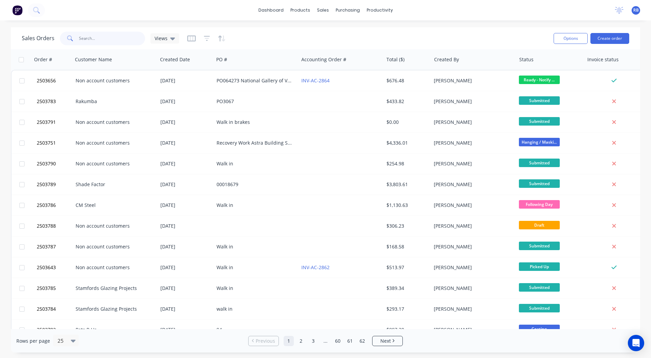
click at [122, 37] on input "text" at bounding box center [112, 39] width 66 height 14
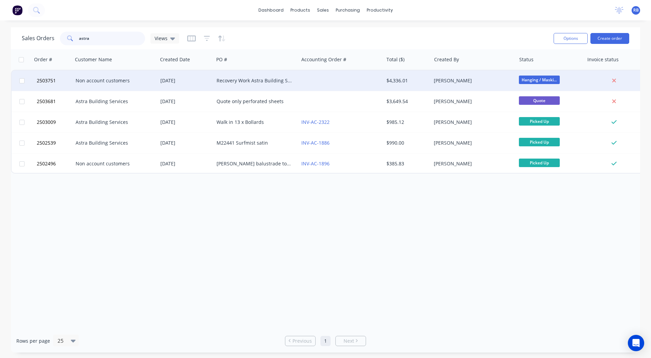
type input "astra"
click at [228, 77] on div "Recovery Work Astra Building Stripping Transport" at bounding box center [256, 80] width 85 height 20
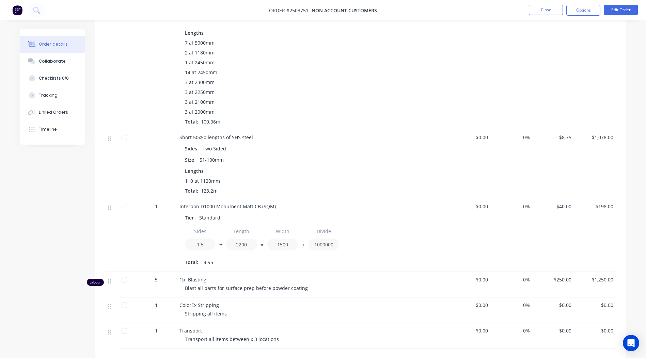
scroll to position [305, 0]
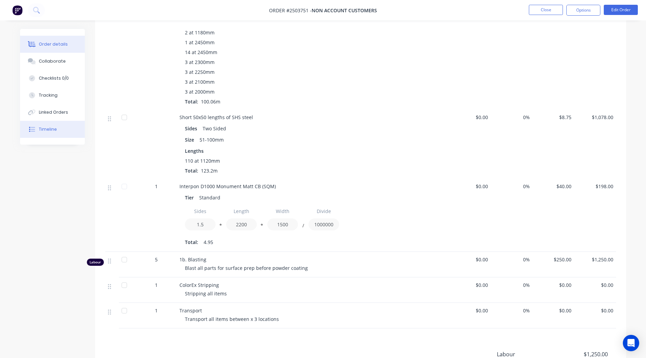
click at [51, 133] on button "Timeline" at bounding box center [52, 129] width 65 height 17
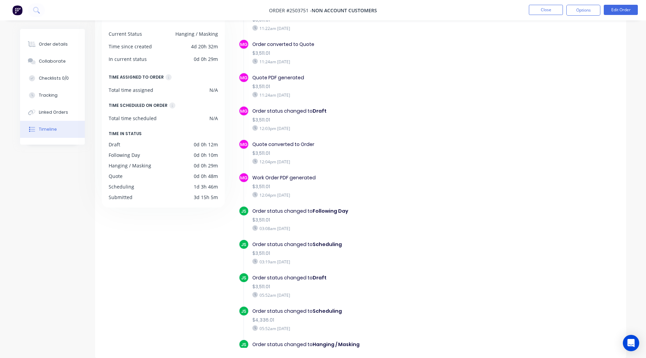
scroll to position [74, 0]
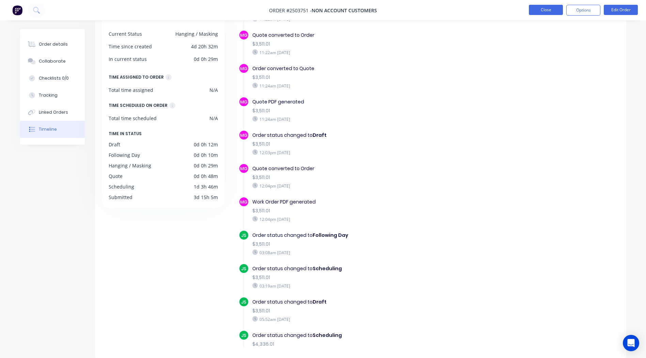
click at [540, 11] on button "Close" at bounding box center [546, 10] width 34 height 10
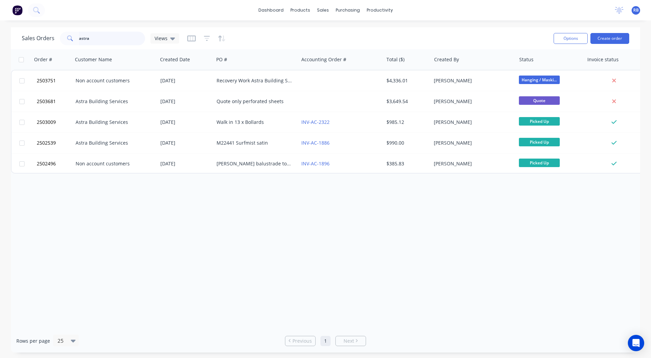
click at [7, 26] on div "dashboard products sales purchasing productivity dashboard products Product Cat…" at bounding box center [325, 179] width 651 height 358
